Goal: Find contact information: Find contact information

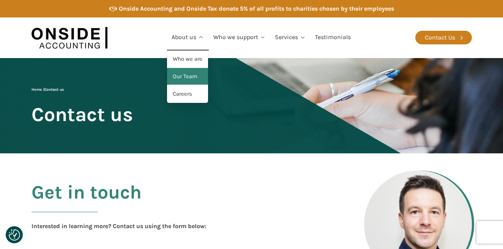
click at [187, 75] on link "Our Team" at bounding box center [187, 76] width 41 height 17
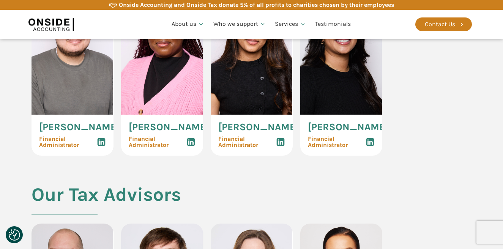
scroll to position [1364, 0]
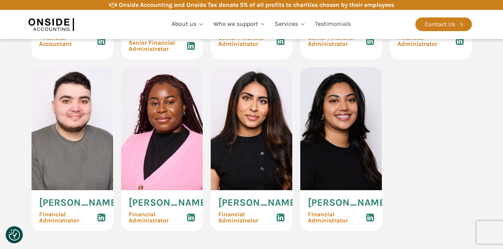
click at [337, 151] on img at bounding box center [341, 128] width 82 height 123
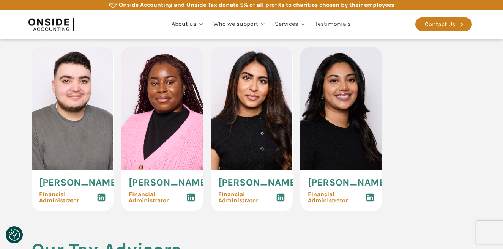
scroll to position [1345, 0]
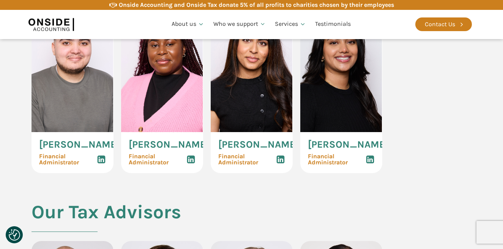
click at [321, 165] on span "Financial Administrator" at bounding box center [337, 159] width 58 height 12
click at [321, 150] on span "Tahera Khatun" at bounding box center [348, 145] width 80 height 10
click at [321, 165] on span "Financial Administrator" at bounding box center [337, 159] width 58 height 12
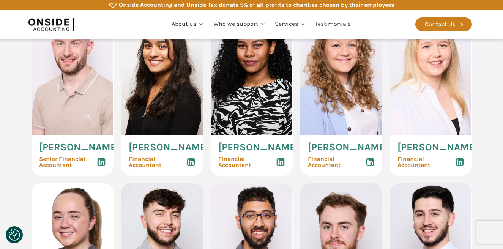
scroll to position [963, 0]
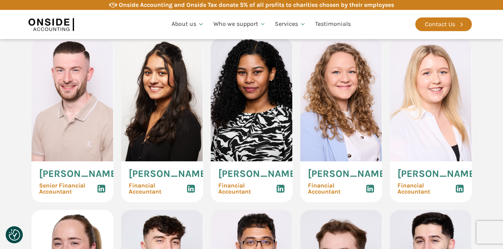
click at [256, 144] on img at bounding box center [252, 99] width 82 height 123
click at [247, 189] on div "Anna Maria Parri Financial Accountant" at bounding box center [252, 181] width 82 height 41
click at [146, 179] on span "Alisha Patel" at bounding box center [169, 174] width 80 height 10
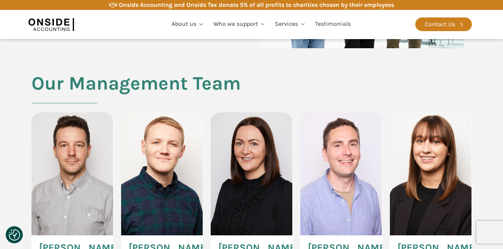
scroll to position [0, 0]
